Goal: Complete application form

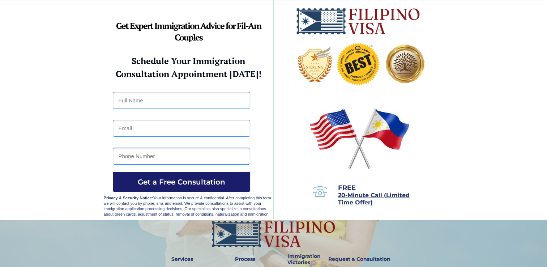
click at [187, 176] on button "Get a Free Consultation" at bounding box center [181, 182] width 137 height 20
click at [194, 175] on button "Get a Free Consultation" at bounding box center [181, 182] width 137 height 20
click at [190, 178] on span "Get a Free Consultation" at bounding box center [181, 182] width 137 height 9
click at [191, 203] on span "Privacy & Security Notice: Your information is secure & confidential. After com…" at bounding box center [188, 206] width 168 height 21
click at [212, 173] on button "Get a Free Consultation" at bounding box center [181, 182] width 137 height 20
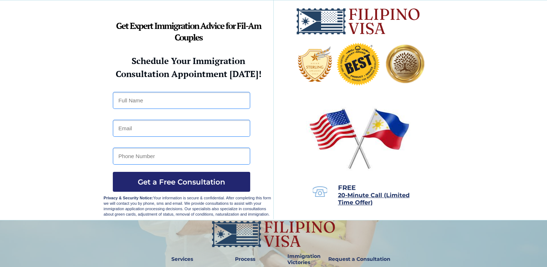
click at [184, 206] on p "Privacy & Security Notice: Your information is secure & confidential. After com…" at bounding box center [189, 206] width 170 height 22
click at [194, 174] on button "Get a Free Consultation" at bounding box center [181, 182] width 137 height 20
click at [190, 160] on input "tel" at bounding box center [181, 156] width 137 height 17
type input "k"
click at [187, 176] on button "Get a Free Consultation" at bounding box center [181, 182] width 137 height 20
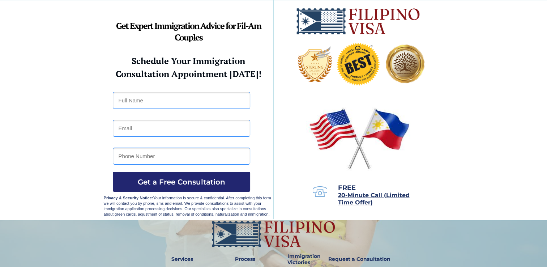
click at [201, 202] on span "Privacy & Security Notice: Your information is secure & confidential. After com…" at bounding box center [188, 206] width 168 height 21
click at [187, 176] on button "Get a Free Consultation" at bounding box center [181, 182] width 137 height 20
click at [194, 175] on button "Get a Free Consultation" at bounding box center [181, 182] width 137 height 20
click at [190, 178] on span "Get a Free Consultation" at bounding box center [181, 182] width 137 height 9
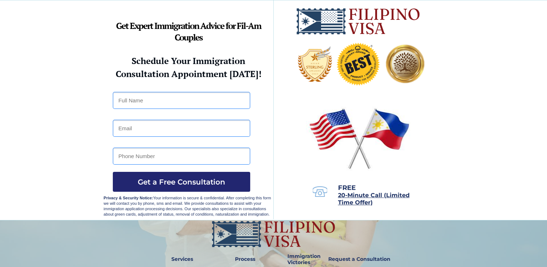
click at [191, 203] on span "Privacy & Security Notice: Your information is secure & confidential. After com…" at bounding box center [188, 206] width 168 height 21
click at [212, 173] on button "Get a Free Consultation" at bounding box center [181, 182] width 137 height 20
click at [184, 206] on p "Privacy & Security Notice: Your information is secure & confidential. After com…" at bounding box center [189, 206] width 170 height 22
click at [194, 174] on button "Get a Free Consultation" at bounding box center [181, 182] width 137 height 20
click at [190, 160] on input "tel" at bounding box center [181, 156] width 137 height 17
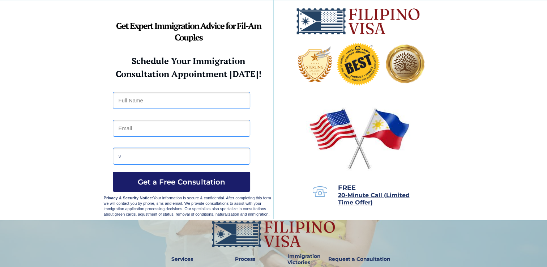
type input "v"
click at [187, 176] on button "Get a Free Consultation" at bounding box center [181, 182] width 137 height 20
click at [190, 160] on input "tel" at bounding box center [181, 156] width 137 height 17
type input "w"
click at [187, 176] on button "Get a Free Consultation" at bounding box center [181, 182] width 137 height 20
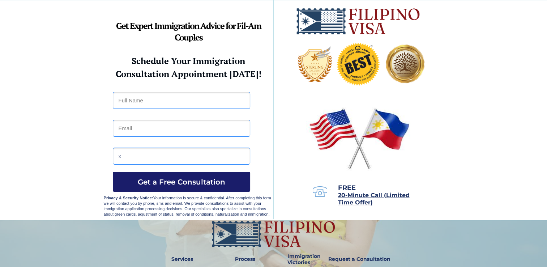
type input "x"
click at [187, 176] on button "Get a Free Consultation" at bounding box center [181, 182] width 137 height 20
click at [190, 160] on input "tel" at bounding box center [181, 156] width 137 height 17
type input "y"
click at [187, 176] on button "Get a Free Consultation" at bounding box center [181, 182] width 137 height 20
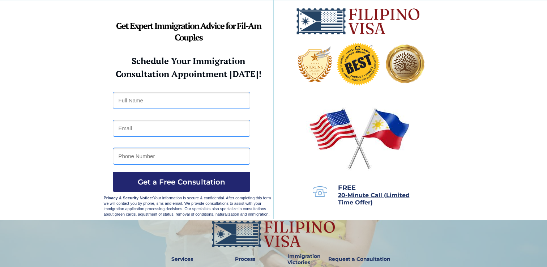
click at [190, 160] on input "tel" at bounding box center [181, 156] width 137 height 17
type input "z"
click at [187, 176] on button "Get a Free Consultation" at bounding box center [181, 182] width 137 height 20
click at [190, 160] on input "tel" at bounding box center [181, 156] width 137 height 17
type input "yoga"
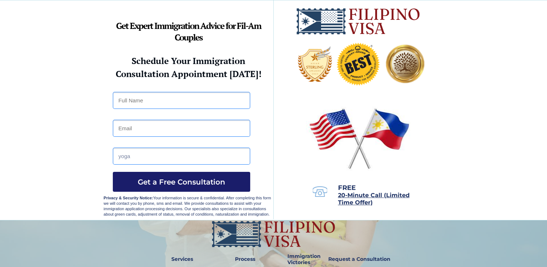
click at [187, 176] on button "Get a Free Consultation" at bounding box center [181, 182] width 137 height 20
click at [190, 160] on input "tel" at bounding box center [181, 156] width 137 height 17
type input "abba"
click at [187, 176] on button "Get a Free Consultation" at bounding box center [181, 182] width 137 height 20
click at [190, 160] on input "tel" at bounding box center [181, 156] width 137 height 17
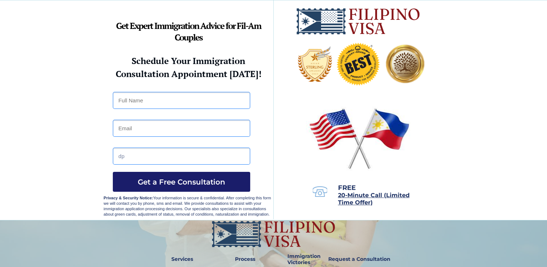
type input "dp"
click at [187, 176] on button "Get a Free Consultation" at bounding box center [181, 182] width 137 height 20
click at [190, 160] on input "tel" at bounding box center [181, 156] width 137 height 17
type input "kj"
click at [187, 176] on button "Get a Free Consultation" at bounding box center [181, 182] width 137 height 20
